Goal: Information Seeking & Learning: Learn about a topic

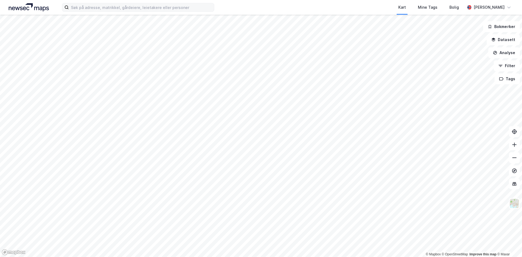
drag, startPoint x: 183, startPoint y: 14, endPoint x: 185, endPoint y: 11, distance: 3.3
click at [183, 14] on div "Kart Mine Tags Bolig [PERSON_NAME]" at bounding box center [261, 7] width 522 height 15
click at [185, 10] on input at bounding box center [141, 7] width 145 height 8
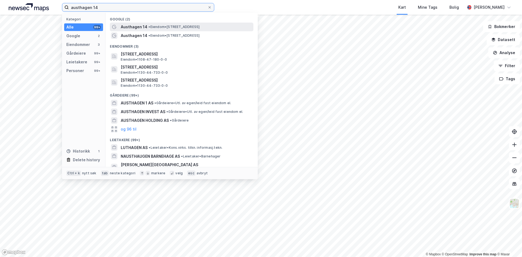
type input "austhagen 14"
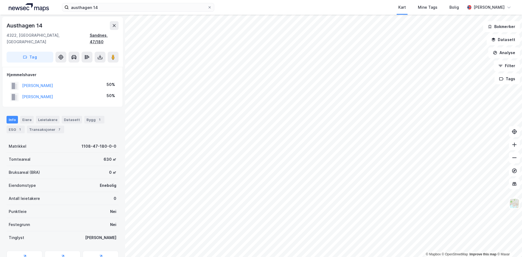
click at [117, 36] on div "Sandnes, 47/180" at bounding box center [104, 38] width 29 height 13
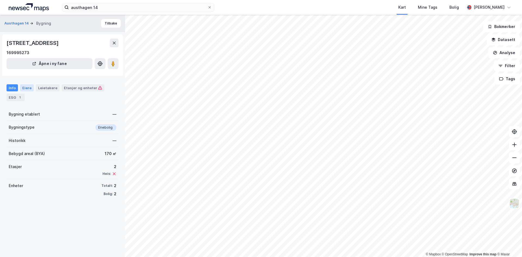
click at [29, 90] on div "Eiere" at bounding box center [27, 87] width 14 height 7
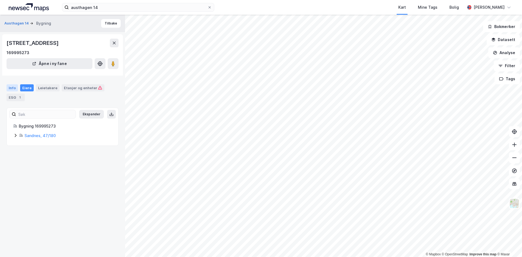
click at [7, 87] on div "Info" at bounding box center [12, 87] width 11 height 7
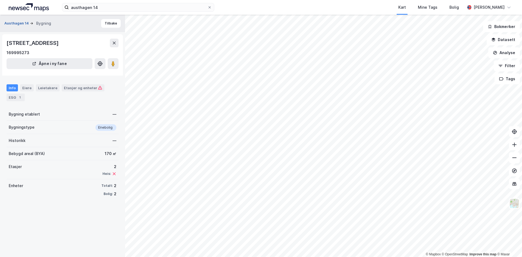
click at [24, 22] on button "Austhagen 14" at bounding box center [17, 23] width 26 height 5
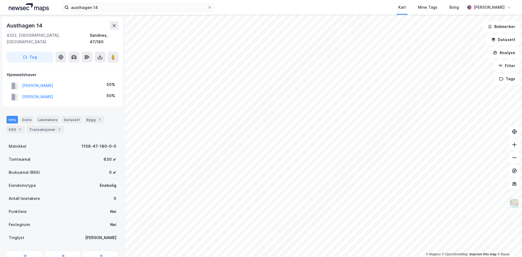
click at [18, 10] on img at bounding box center [29, 7] width 40 height 8
